Goal: Task Accomplishment & Management: Manage account settings

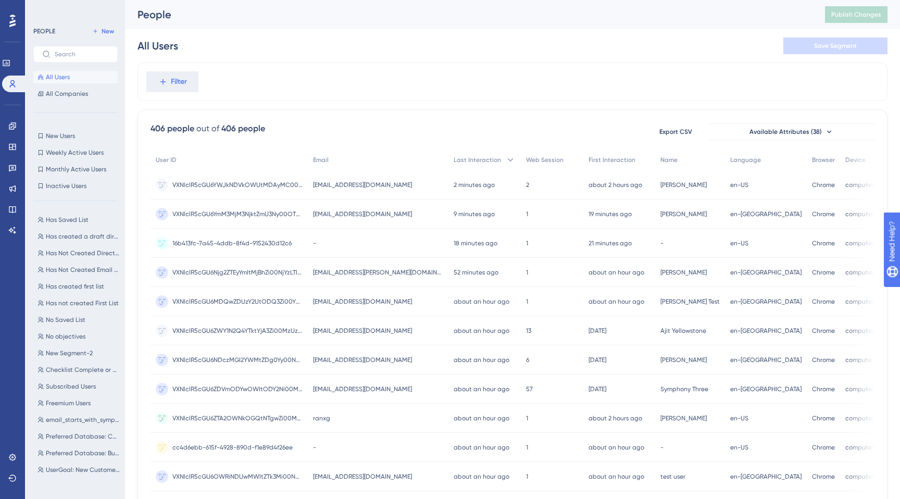
click at [64, 76] on span "All Users" at bounding box center [58, 77] width 24 height 8
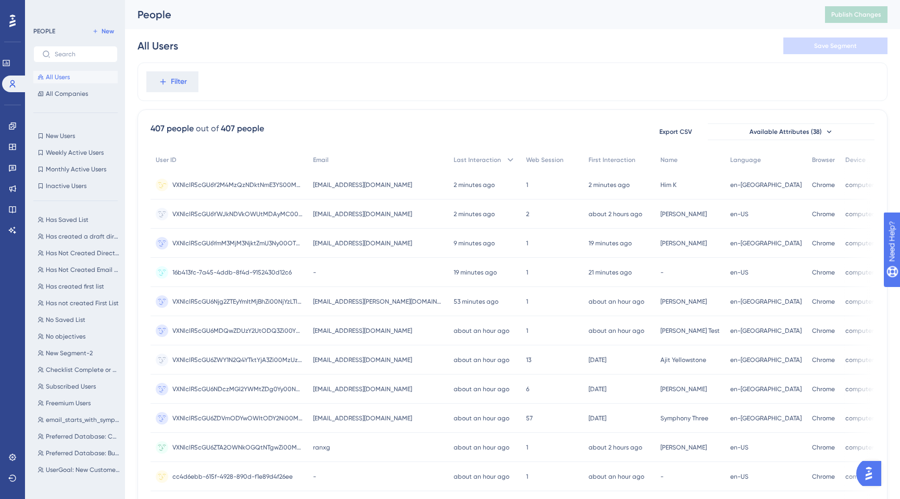
click at [325, 177] on div "symphony_hk030@infogroup.mailinator.com symphony_hk030@infogroup.mailinator.com" at bounding box center [378, 184] width 141 height 29
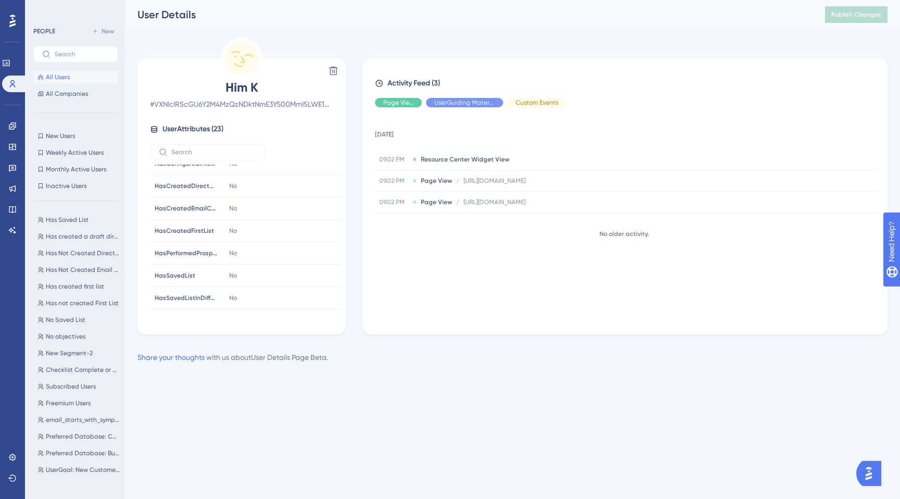
scroll to position [240, 0]
